Goal: Information Seeking & Learning: Learn about a topic

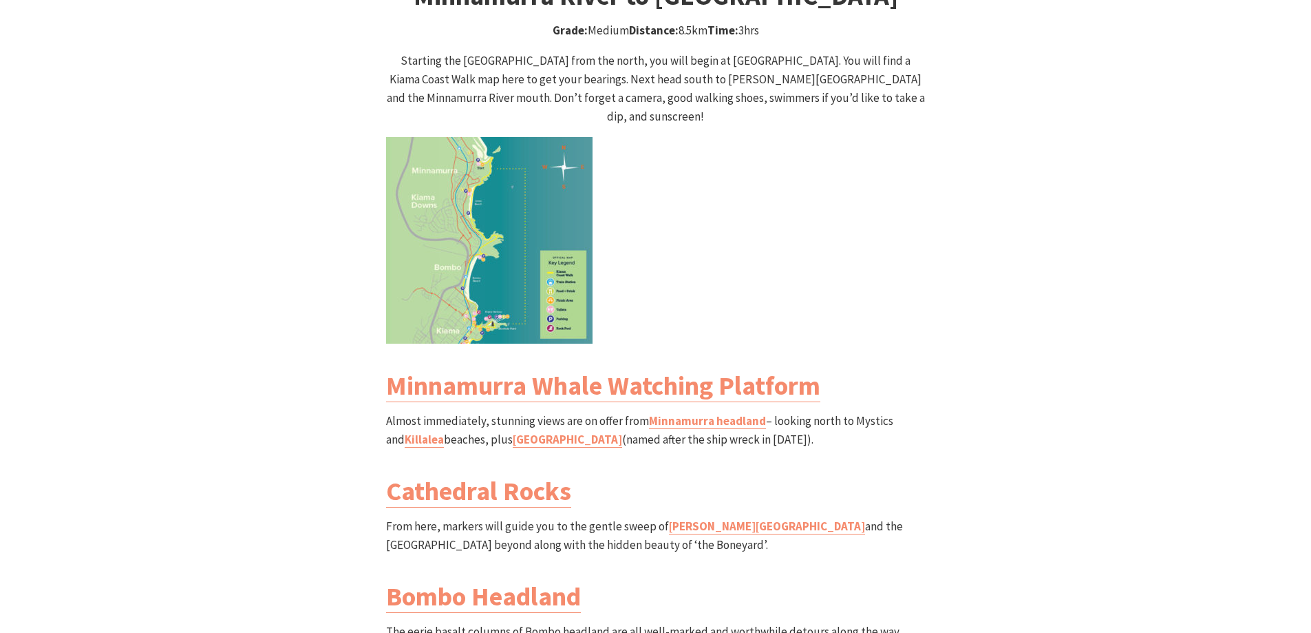
scroll to position [1377, 0]
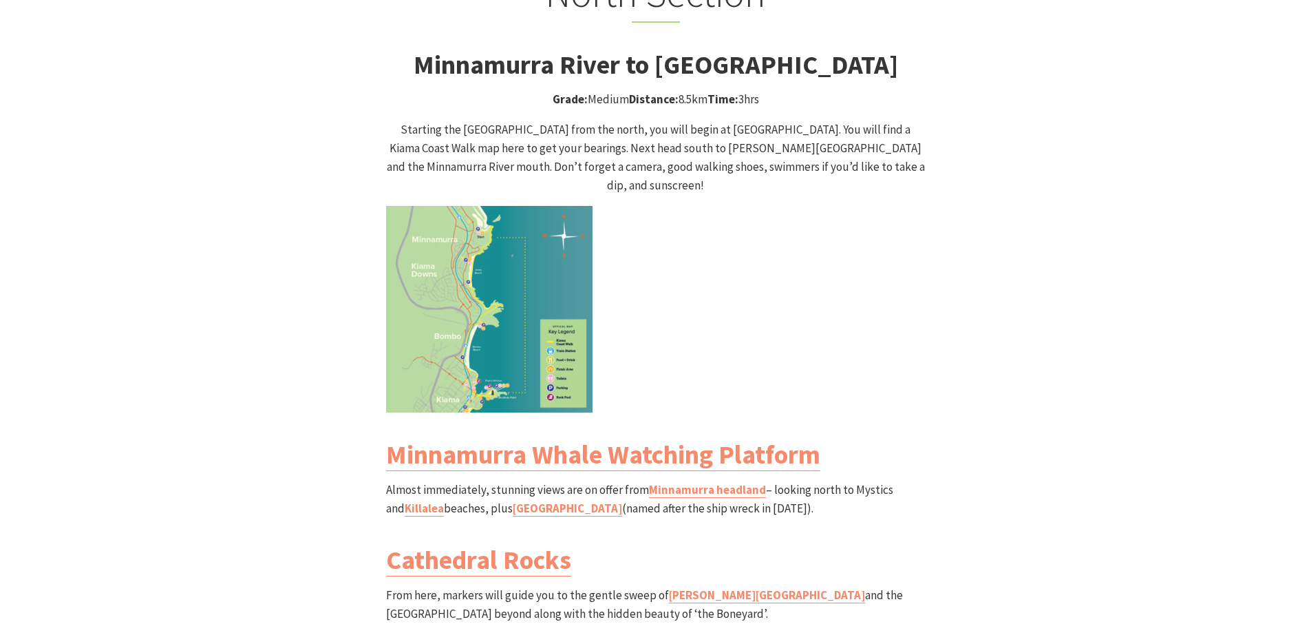
click at [556, 221] on img at bounding box center [489, 309] width 207 height 207
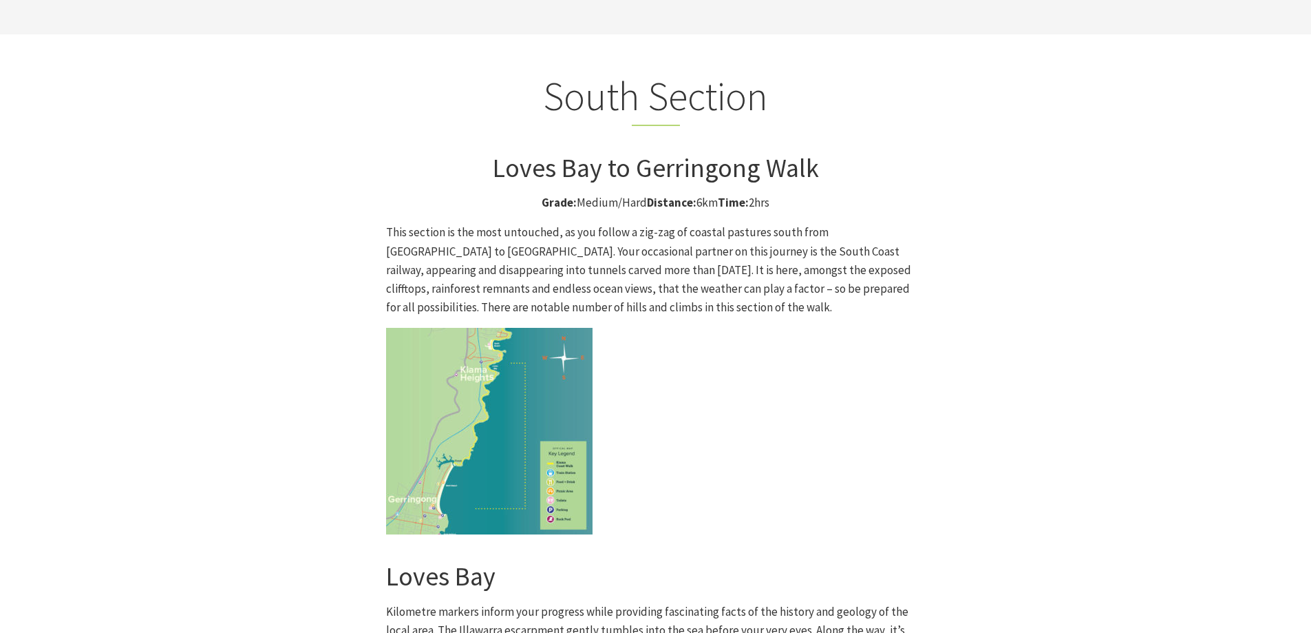
scroll to position [3511, 0]
click at [541, 326] on img at bounding box center [489, 429] width 207 height 207
click at [507, 334] on img at bounding box center [489, 429] width 207 height 207
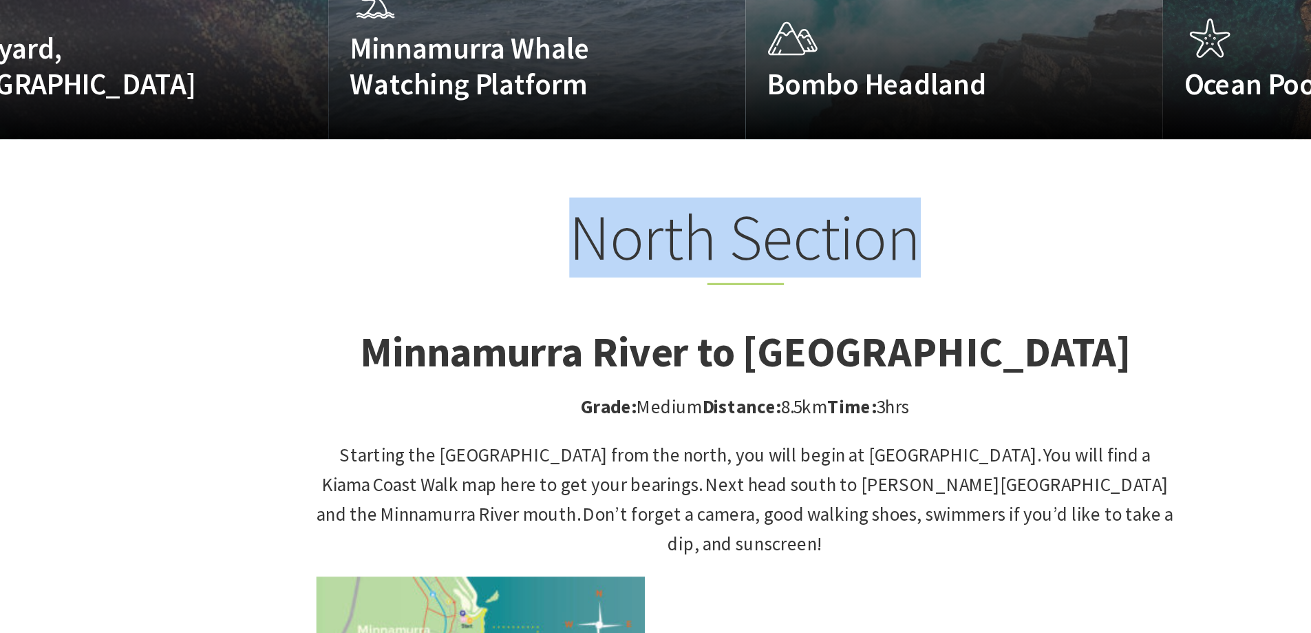
scroll to position [1125, 0]
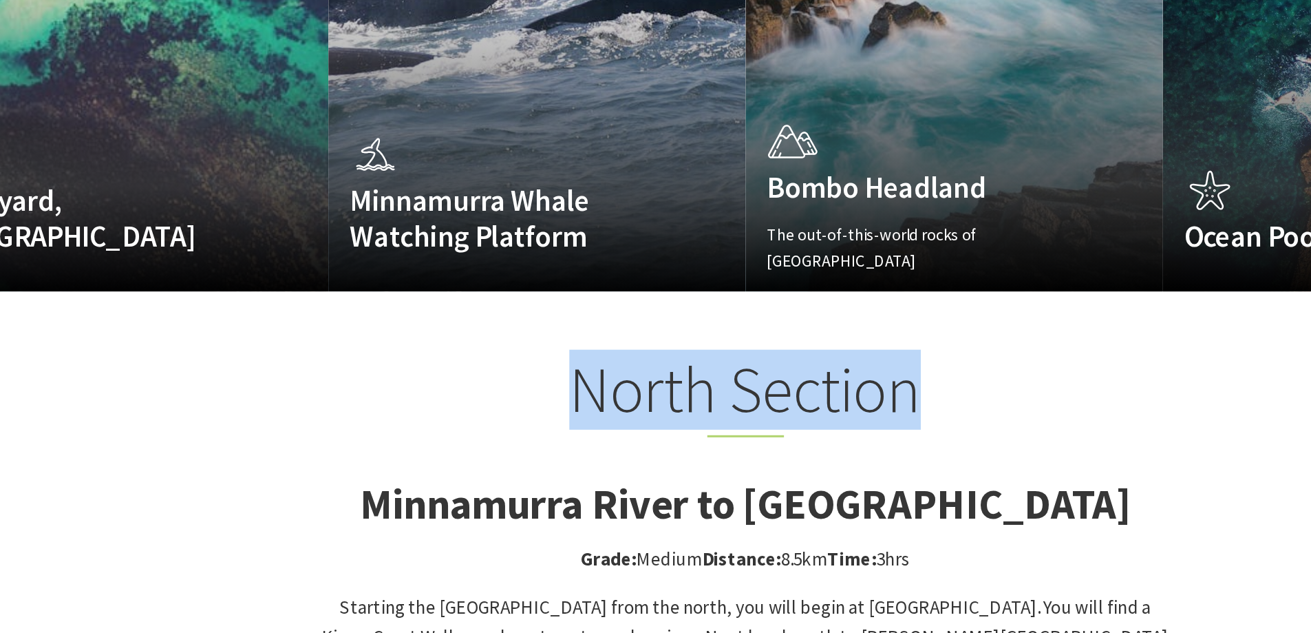
drag, startPoint x: 412, startPoint y: 28, endPoint x: 913, endPoint y: 290, distance: 566.2
click at [913, 301] on h3 "Minnamurra River to [GEOGRAPHIC_DATA]" at bounding box center [656, 317] width 540 height 32
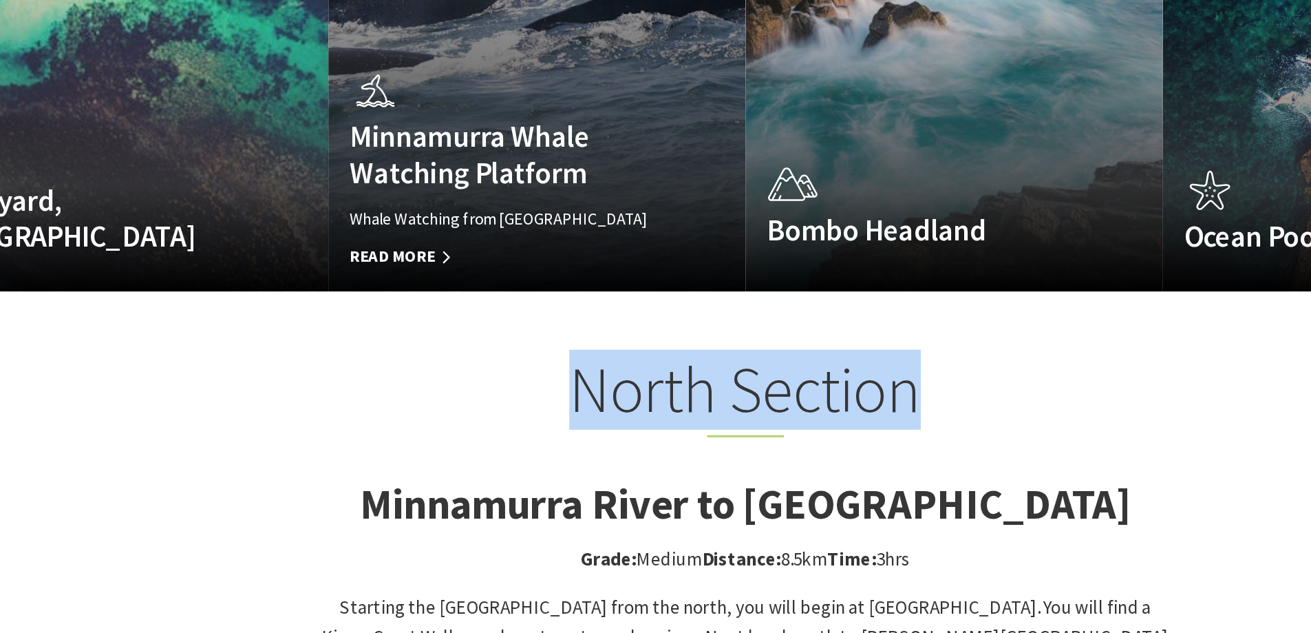
copy strong "Minnamurra River to [GEOGRAPHIC_DATA]"
